Goal: Transaction & Acquisition: Purchase product/service

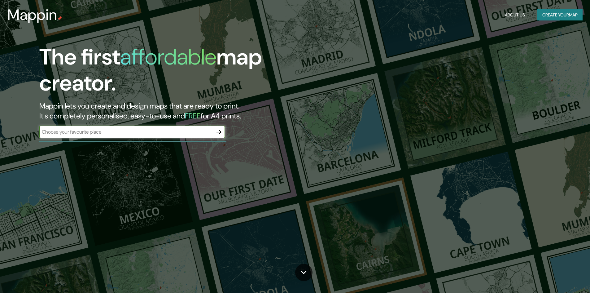
click at [164, 135] on input "text" at bounding box center [126, 131] width 174 height 7
type input "l"
type input "Lago rupanco,[GEOGRAPHIC_DATA]"
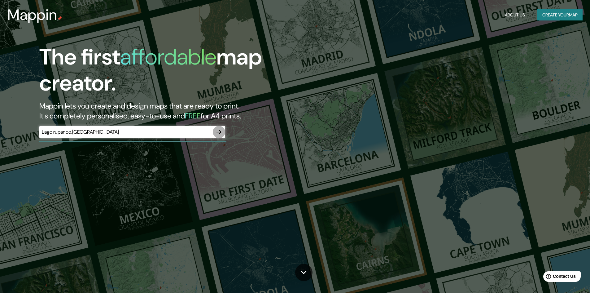
click at [218, 133] on icon "button" at bounding box center [218, 131] width 7 height 7
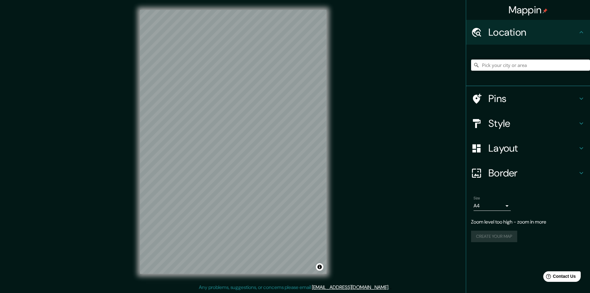
click at [328, 90] on div "© Mapbox © OpenStreetMap Improve this map" at bounding box center [233, 142] width 206 height 284
click at [521, 67] on input "Pick your city or area" at bounding box center [530, 65] width 119 height 11
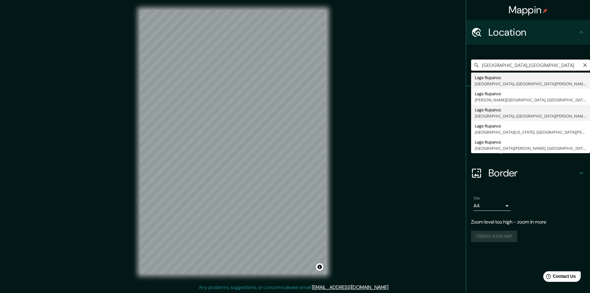
scroll to position [1, 0]
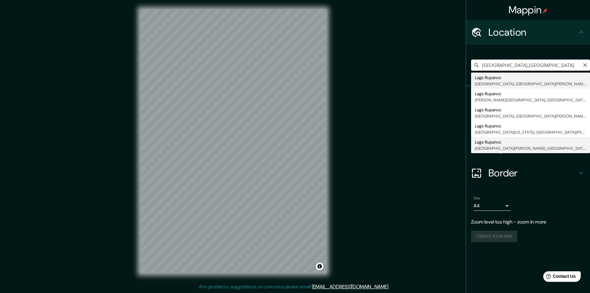
type input "Lago Rupanco, [GEOGRAPHIC_DATA], [GEOGRAPHIC_DATA][PERSON_NAME] 9480000, [GEOGR…"
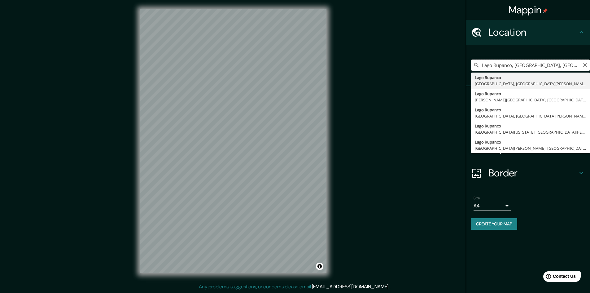
drag, startPoint x: 529, startPoint y: 66, endPoint x: 557, endPoint y: 64, distance: 27.9
click at [530, 65] on input "Lago Rupanco, [GEOGRAPHIC_DATA], [GEOGRAPHIC_DATA][PERSON_NAME] 9480000, [GEOGR…" at bounding box center [530, 65] width 119 height 11
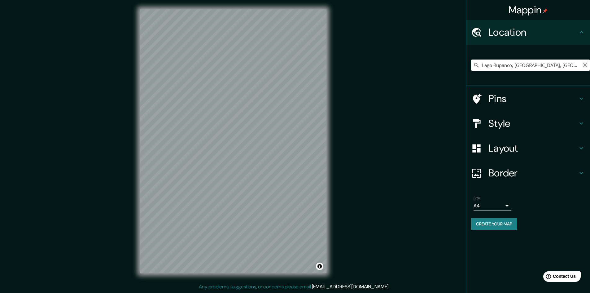
click at [586, 65] on icon "Clear" at bounding box center [586, 65] width 4 height 4
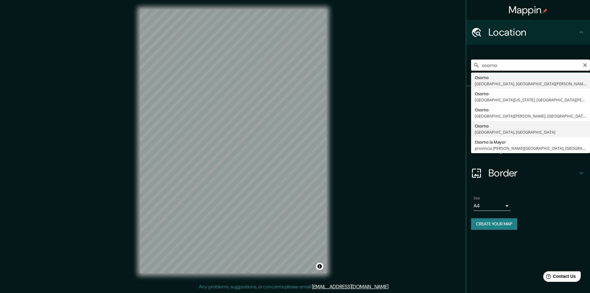
type input "[GEOGRAPHIC_DATA], [GEOGRAPHIC_DATA], [GEOGRAPHIC_DATA]"
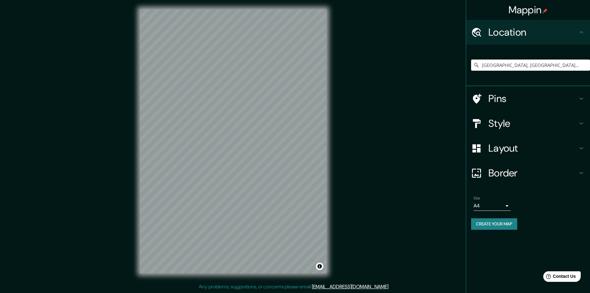
scroll to position [0, 0]
click at [574, 66] on input "[GEOGRAPHIC_DATA], [GEOGRAPHIC_DATA], [GEOGRAPHIC_DATA]" at bounding box center [530, 65] width 119 height 11
click at [586, 64] on icon "Clear" at bounding box center [586, 65] width 4 height 4
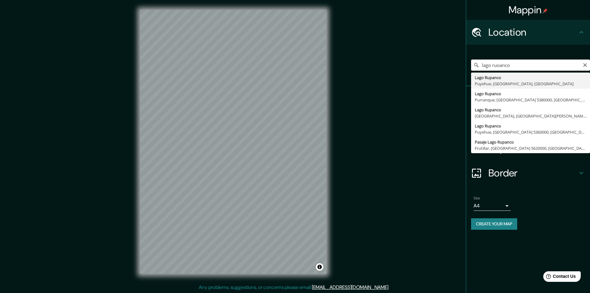
type input "[GEOGRAPHIC_DATA], [GEOGRAPHIC_DATA], [GEOGRAPHIC_DATA], [GEOGRAPHIC_DATA]"
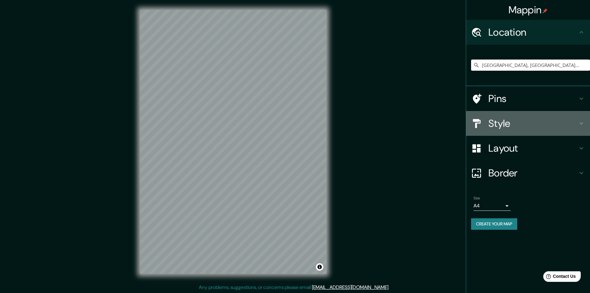
click at [569, 122] on h4 "Style" at bounding box center [533, 123] width 89 height 12
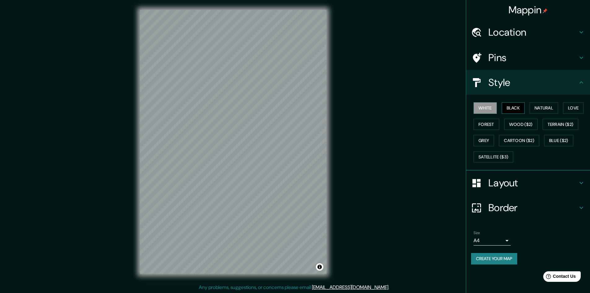
click at [507, 108] on button "Black" at bounding box center [513, 107] width 23 height 11
click at [534, 109] on button "Natural" at bounding box center [544, 107] width 29 height 11
click at [569, 108] on button "Love" at bounding box center [573, 107] width 20 height 11
click at [487, 124] on button "Forest" at bounding box center [487, 124] width 26 height 11
click at [509, 125] on button "Wood ($2)" at bounding box center [521, 124] width 33 height 11
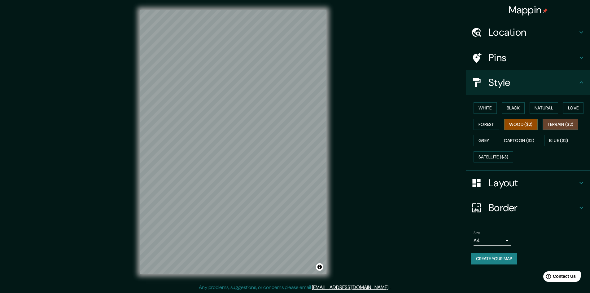
click at [560, 125] on button "Terrain ($2)" at bounding box center [561, 124] width 36 height 11
click at [563, 138] on button "Blue ($2)" at bounding box center [559, 140] width 29 height 11
click at [484, 123] on button "Forest" at bounding box center [487, 124] width 26 height 11
click at [482, 110] on button "White" at bounding box center [485, 107] width 23 height 11
click at [527, 107] on div "White Black Natural Love Forest Wood ($2) Terrain ($2) Grey Cartoon ($2) Blue (…" at bounding box center [530, 132] width 119 height 65
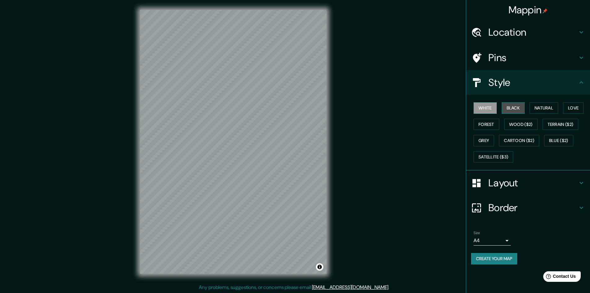
click at [519, 107] on button "Black" at bounding box center [513, 107] width 23 height 11
click at [535, 108] on button "Natural" at bounding box center [544, 107] width 29 height 11
click at [584, 107] on button "Love" at bounding box center [573, 107] width 20 height 11
click at [558, 105] on button "Natural" at bounding box center [544, 107] width 29 height 11
click at [576, 181] on h4 "Layout" at bounding box center [533, 183] width 89 height 12
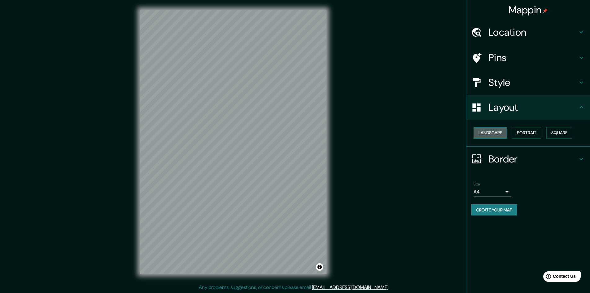
click at [499, 133] on button "Landscape" at bounding box center [490, 132] width 33 height 11
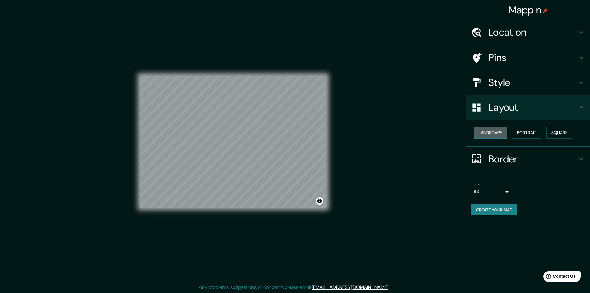
click at [499, 133] on button "Landscape" at bounding box center [490, 132] width 33 height 11
click at [532, 133] on button "Portrait" at bounding box center [526, 132] width 29 height 11
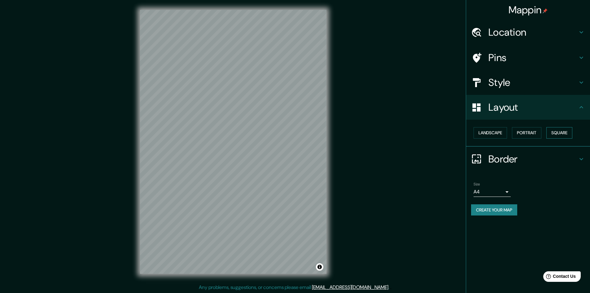
click at [558, 133] on button "Square" at bounding box center [560, 132] width 26 height 11
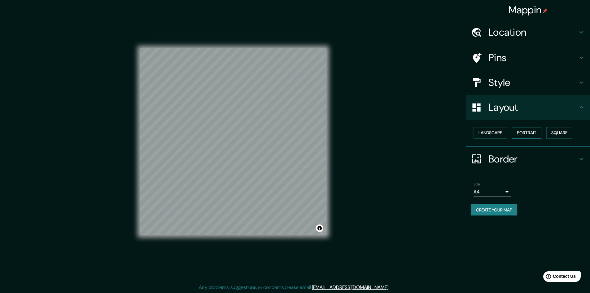
click at [536, 133] on button "Portrait" at bounding box center [526, 132] width 29 height 11
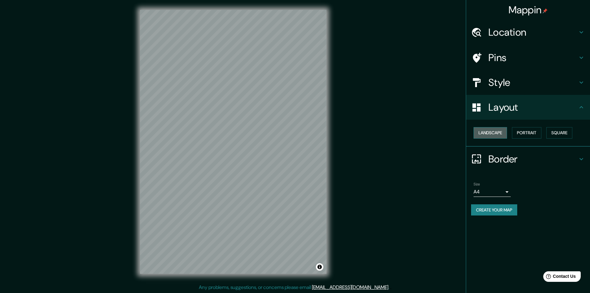
click at [497, 134] on button "Landscape" at bounding box center [490, 132] width 33 height 11
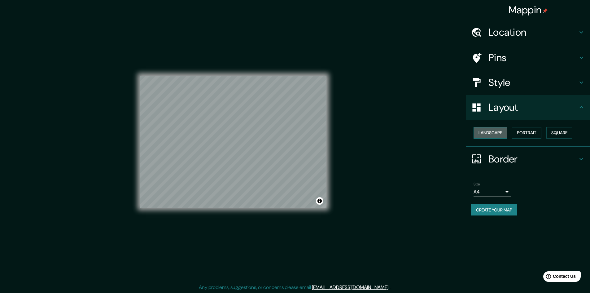
click at [497, 134] on button "Landscape" at bounding box center [490, 132] width 33 height 11
drag, startPoint x: 522, startPoint y: 135, endPoint x: 527, endPoint y: 135, distance: 4.6
click at [523, 135] on button "Portrait" at bounding box center [526, 132] width 29 height 11
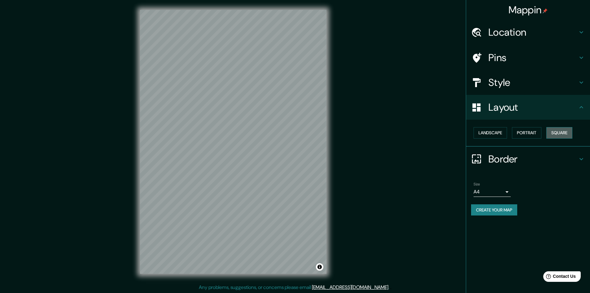
click at [555, 134] on button "Square" at bounding box center [560, 132] width 26 height 11
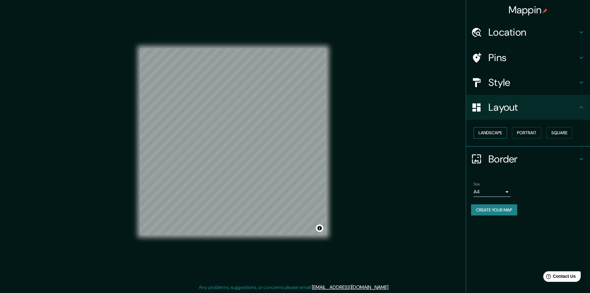
click at [489, 137] on button "Landscape" at bounding box center [490, 132] width 33 height 11
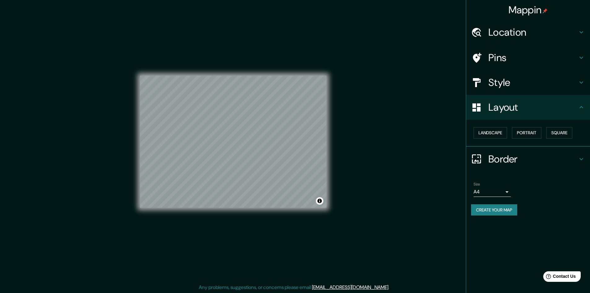
click at [544, 132] on div "Landscape [GEOGRAPHIC_DATA]" at bounding box center [530, 133] width 119 height 16
click at [532, 133] on button "Portrait" at bounding box center [526, 132] width 29 height 11
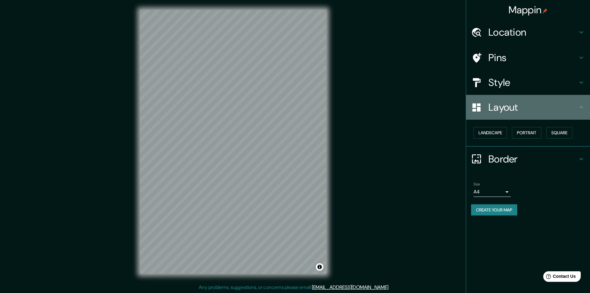
click at [581, 114] on div "Layout" at bounding box center [528, 107] width 124 height 25
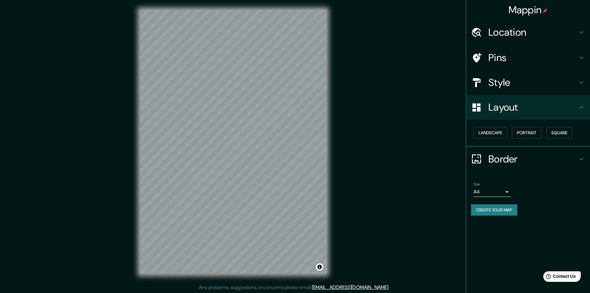
click at [577, 87] on h4 "Style" at bounding box center [533, 82] width 89 height 12
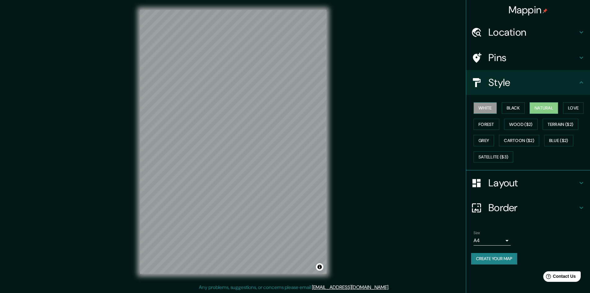
click at [489, 109] on button "White" at bounding box center [485, 107] width 23 height 11
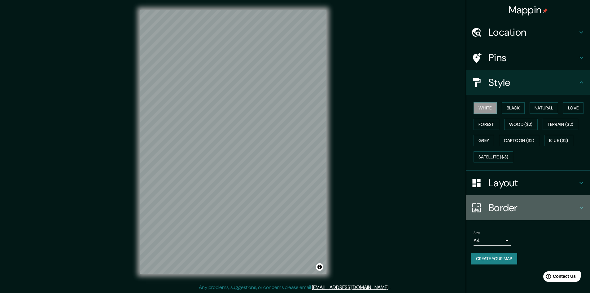
click at [526, 208] on h4 "Border" at bounding box center [533, 207] width 89 height 12
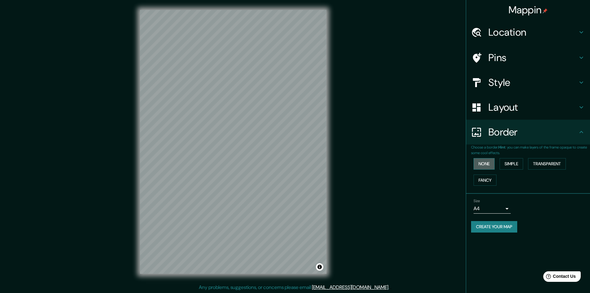
click at [488, 164] on button "None" at bounding box center [484, 163] width 21 height 11
click at [513, 163] on button "Simple" at bounding box center [512, 163] width 24 height 11
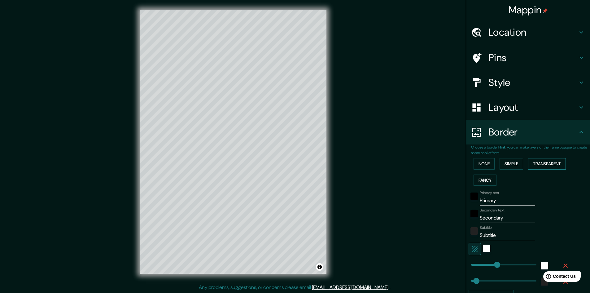
click at [541, 163] on button "Transparent" at bounding box center [547, 163] width 38 height 11
click at [478, 179] on button "Fancy" at bounding box center [485, 179] width 23 height 11
type input "241"
type input "48"
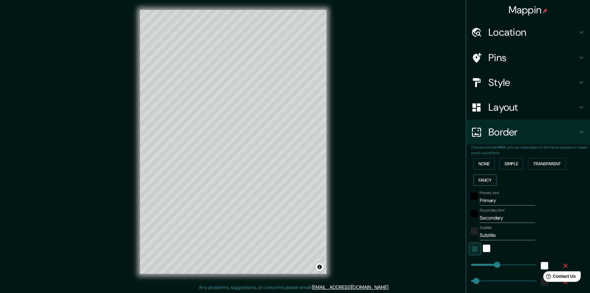
type input "48"
type input "24"
click at [539, 165] on button "Transparent" at bounding box center [547, 163] width 38 height 11
click at [504, 164] on button "Simple" at bounding box center [512, 163] width 24 height 11
click at [483, 164] on button "None" at bounding box center [484, 163] width 21 height 11
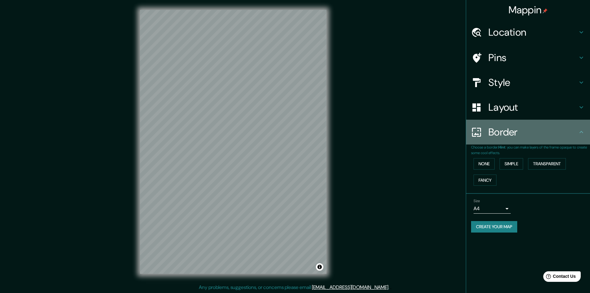
click at [578, 133] on icon at bounding box center [581, 131] width 7 height 7
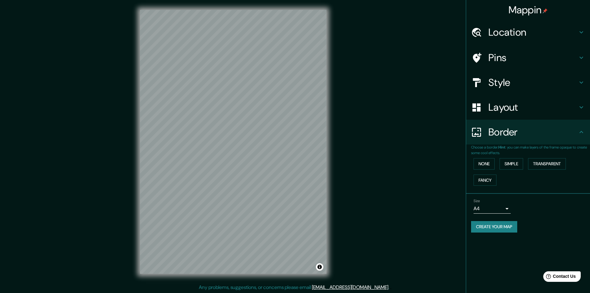
click at [581, 60] on icon at bounding box center [581, 57] width 7 height 7
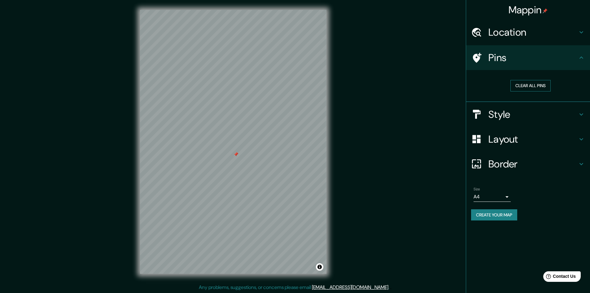
click at [513, 84] on button "Clear all pins" at bounding box center [531, 85] width 40 height 11
click at [524, 119] on h4 "Style" at bounding box center [533, 114] width 89 height 12
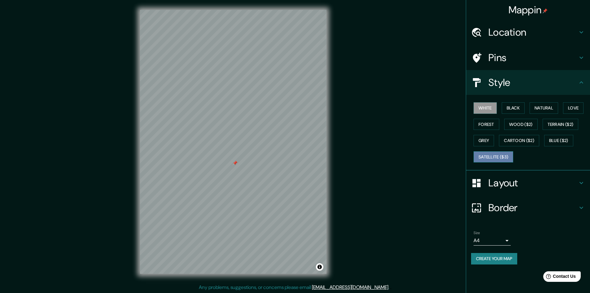
click at [502, 158] on button "Satellite ($3)" at bounding box center [494, 156] width 40 height 11
click at [571, 145] on button "Blue ($2)" at bounding box center [559, 140] width 29 height 11
drag, startPoint x: 234, startPoint y: 161, endPoint x: 231, endPoint y: 155, distance: 7.0
click at [231, 155] on div at bounding box center [231, 157] width 5 height 5
click at [231, 157] on div at bounding box center [231, 157] width 5 height 5
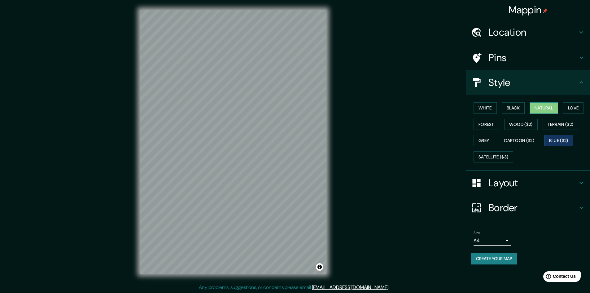
click at [545, 110] on button "Natural" at bounding box center [544, 107] width 29 height 11
click at [372, 173] on div "Mappin Location [GEOGRAPHIC_DATA], [GEOGRAPHIC_DATA], [GEOGRAPHIC_DATA], [GEOGR…" at bounding box center [295, 146] width 590 height 293
